Goal: Transaction & Acquisition: Purchase product/service

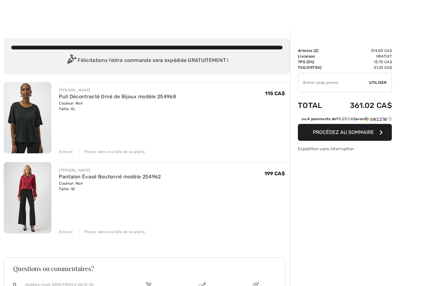
click at [322, 16] on div at bounding box center [215, 15] width 431 height 31
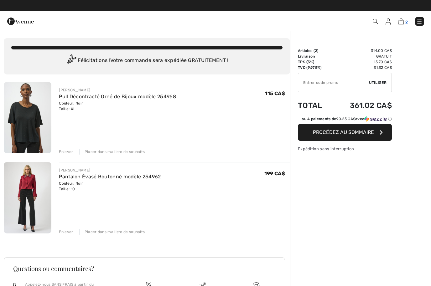
click at [401, 19] on img at bounding box center [400, 21] width 5 height 6
click at [355, 81] on input "TEXT" at bounding box center [333, 82] width 71 height 19
type input "GC005034337"
click at [378, 81] on span "Utiliser" at bounding box center [378, 83] width 18 height 6
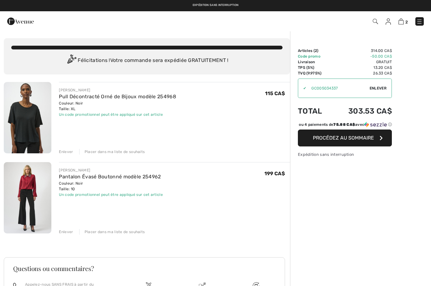
click at [362, 141] on span "Procédez au sommaire" at bounding box center [343, 138] width 61 height 6
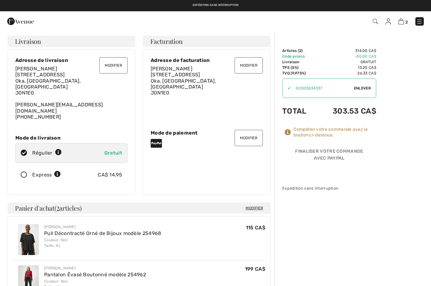
click at [26, 172] on icon at bounding box center [24, 175] width 17 height 7
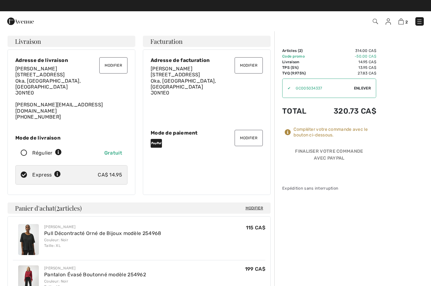
click at [24, 150] on icon at bounding box center [24, 153] width 17 height 7
radio input "true"
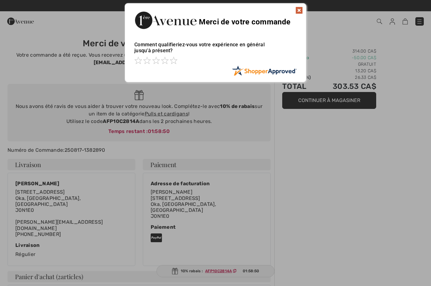
click at [300, 7] on img at bounding box center [299, 11] width 8 height 8
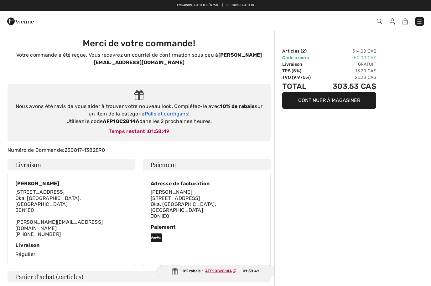
click at [179, 111] on link "Pulls et cardigans" at bounding box center [166, 114] width 43 height 6
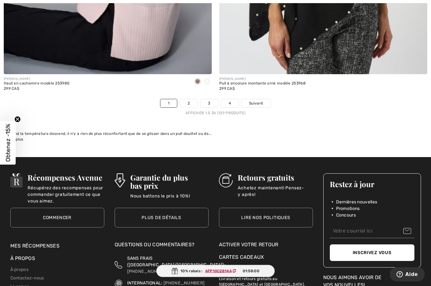
scroll to position [6233, 0]
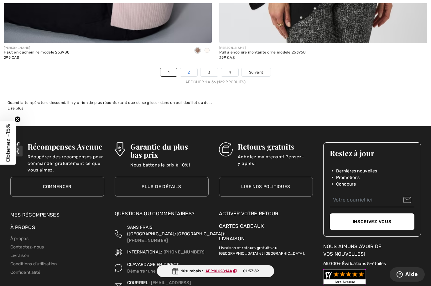
click at [190, 69] on link "2" at bounding box center [188, 72] width 17 height 8
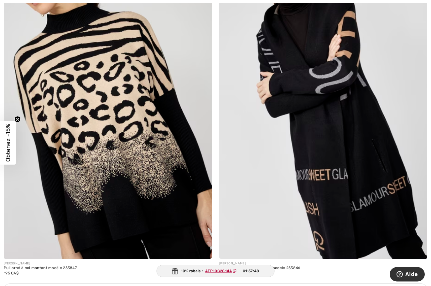
scroll to position [1863, 0]
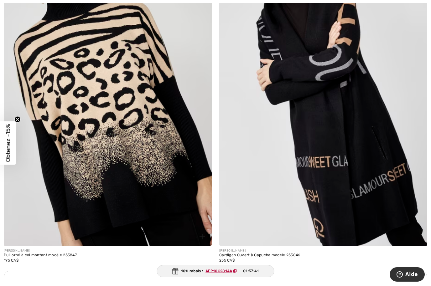
click at [152, 201] on img at bounding box center [108, 90] width 208 height 312
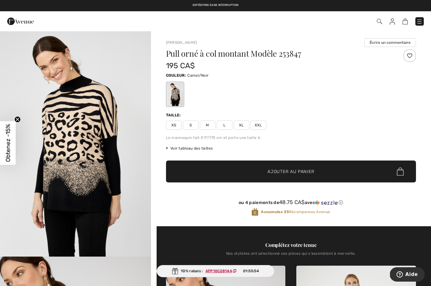
click at [225, 126] on span "L" at bounding box center [225, 124] width 16 height 9
click at [4, 151] on span "Obtenez -15%" at bounding box center [8, 142] width 16 height 43
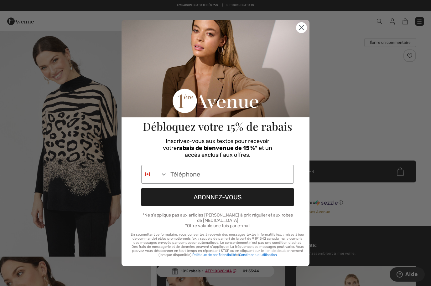
click at [302, 30] on circle "Close dialog" at bounding box center [301, 28] width 10 height 10
